Goal: Task Accomplishment & Management: Use online tool/utility

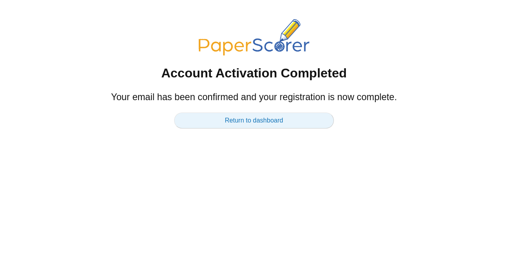
click at [270, 124] on link "Return to dashboard" at bounding box center [254, 121] width 160 height 16
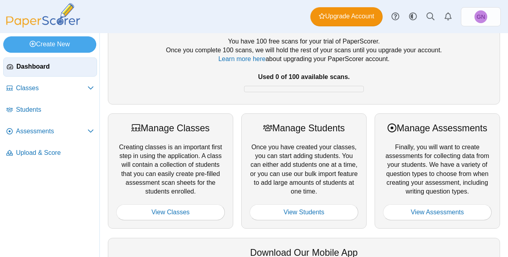
scroll to position [27, 0]
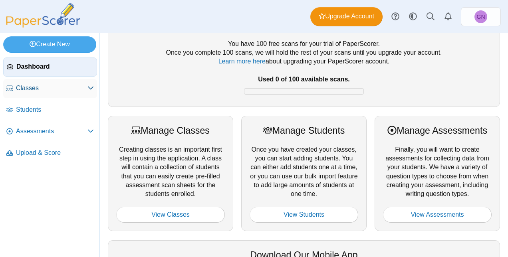
click at [44, 89] on span "Classes" at bounding box center [51, 88] width 71 height 9
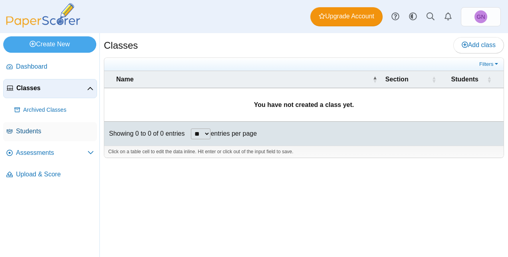
click at [37, 127] on span "Students" at bounding box center [55, 131] width 78 height 9
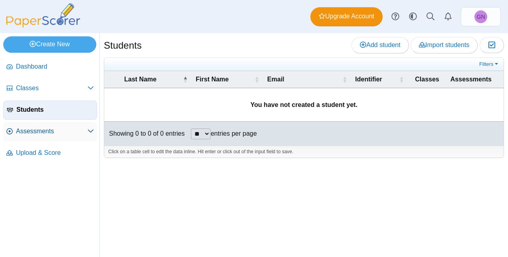
click at [46, 134] on span "Assessments" at bounding box center [51, 131] width 71 height 9
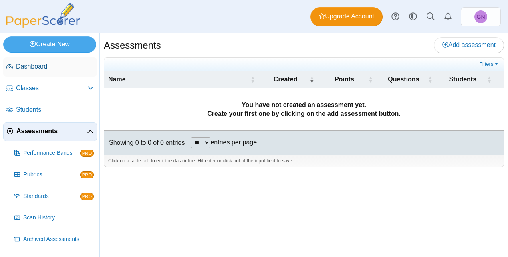
click at [45, 67] on span "Dashboard" at bounding box center [55, 66] width 78 height 9
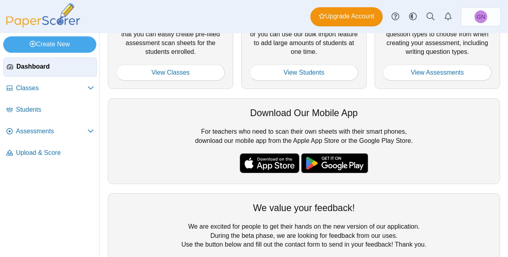
scroll to position [208, 0]
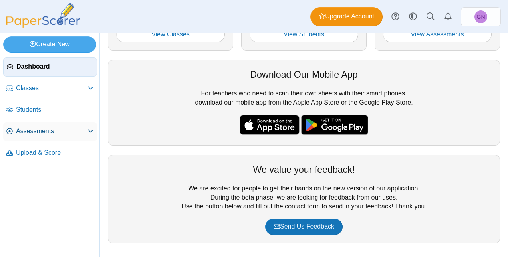
click at [80, 134] on span "Assessments" at bounding box center [51, 131] width 71 height 9
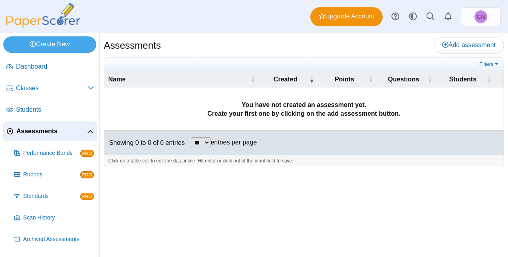
scroll to position [18, 0]
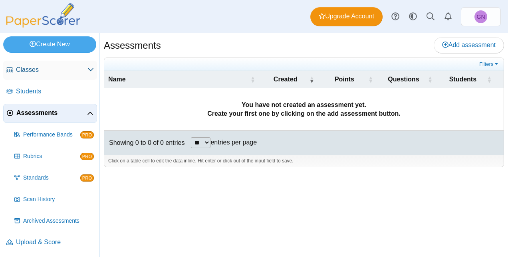
click at [33, 69] on span "Classes" at bounding box center [51, 69] width 71 height 9
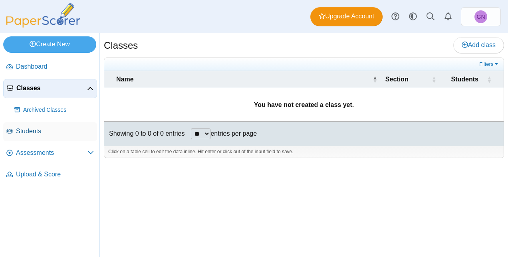
click at [34, 127] on span "Students" at bounding box center [55, 131] width 78 height 9
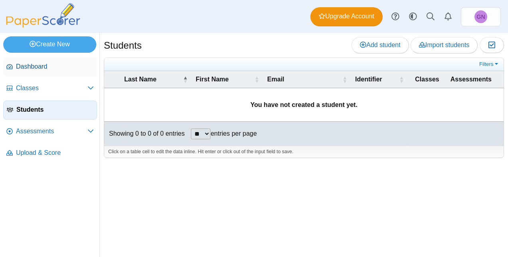
click at [36, 67] on span "Dashboard" at bounding box center [55, 66] width 78 height 9
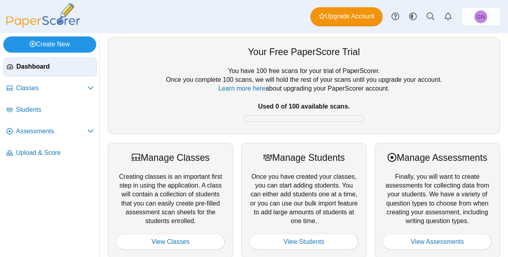
click at [51, 43] on link "Create New" at bounding box center [49, 44] width 93 height 16
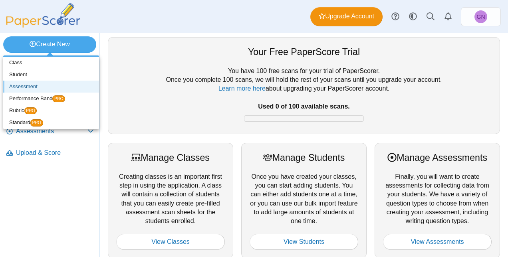
click at [29, 85] on link "Assessment" at bounding box center [51, 87] width 96 height 12
